Goal: Find contact information: Find contact information

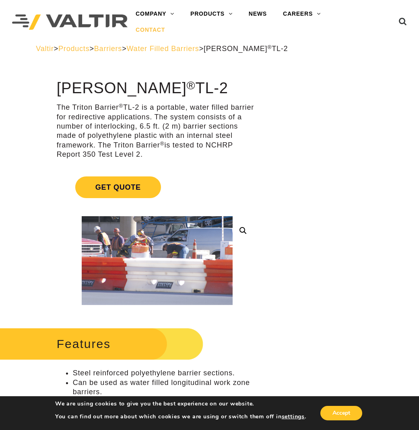
click at [160, 29] on link "CONTACT" at bounding box center [149, 30] width 45 height 16
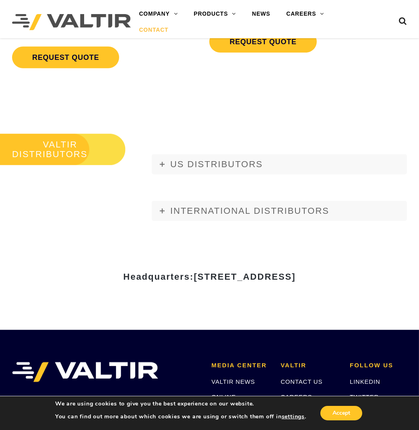
scroll to position [783, 0]
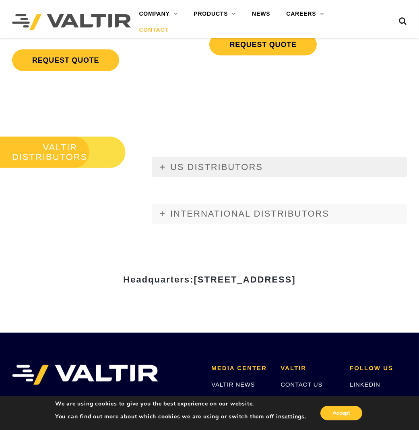
click at [229, 162] on span "US DISTRIBUTORS" at bounding box center [216, 167] width 92 height 10
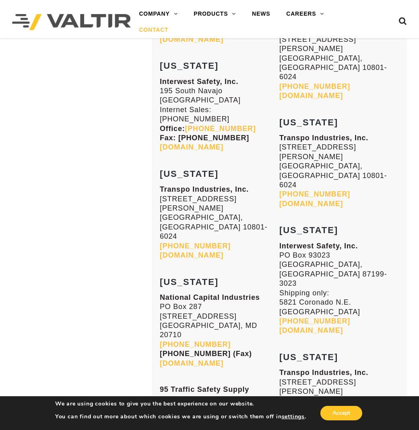
scroll to position [1136, 0]
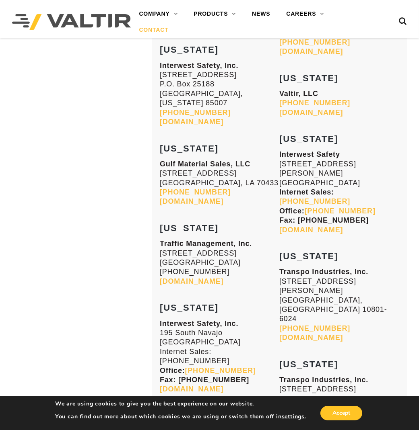
click at [195, 197] on link "gulfmaterialsales.com" at bounding box center [192, 201] width 64 height 8
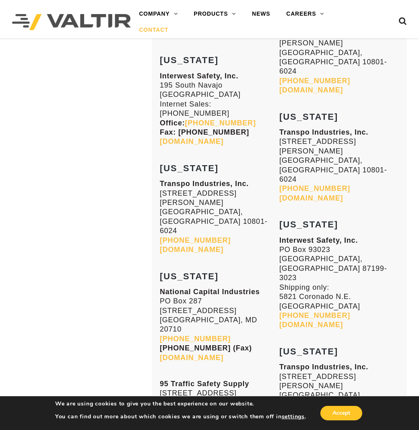
scroll to position [1747, 0]
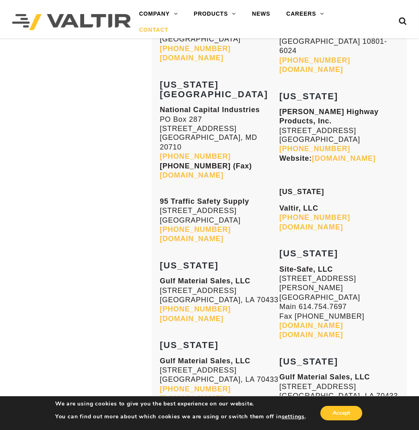
click at [318, 411] on link "gulfmaterialsales.com" at bounding box center [311, 415] width 64 height 8
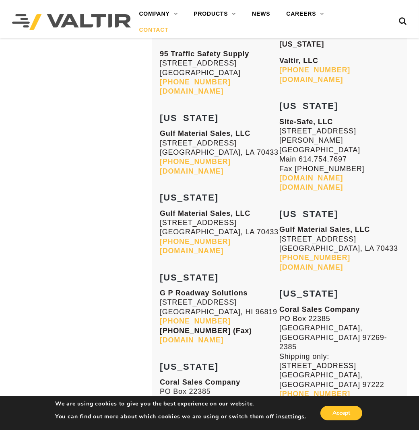
scroll to position [1926, 0]
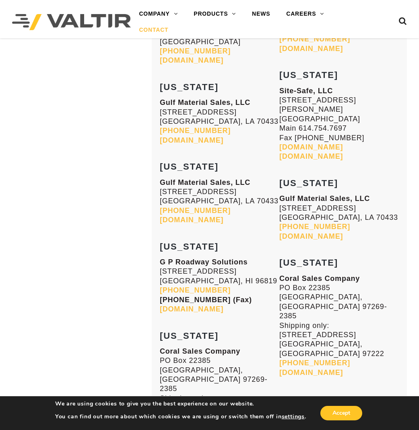
click at [279, 232] on link "gulfmaterialsales.com" at bounding box center [311, 236] width 64 height 8
